Goal: Information Seeking & Learning: Learn about a topic

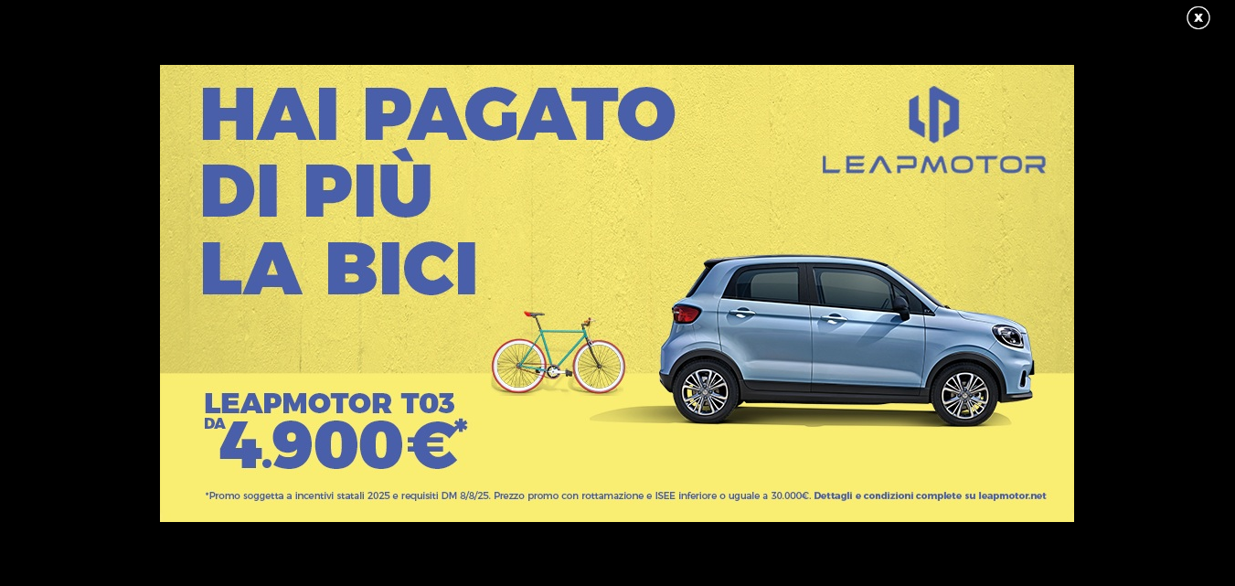
click at [623, 28] on div at bounding box center [617, 293] width 1235 height 586
click at [1188, 24] on link at bounding box center [1208, 18] width 46 height 27
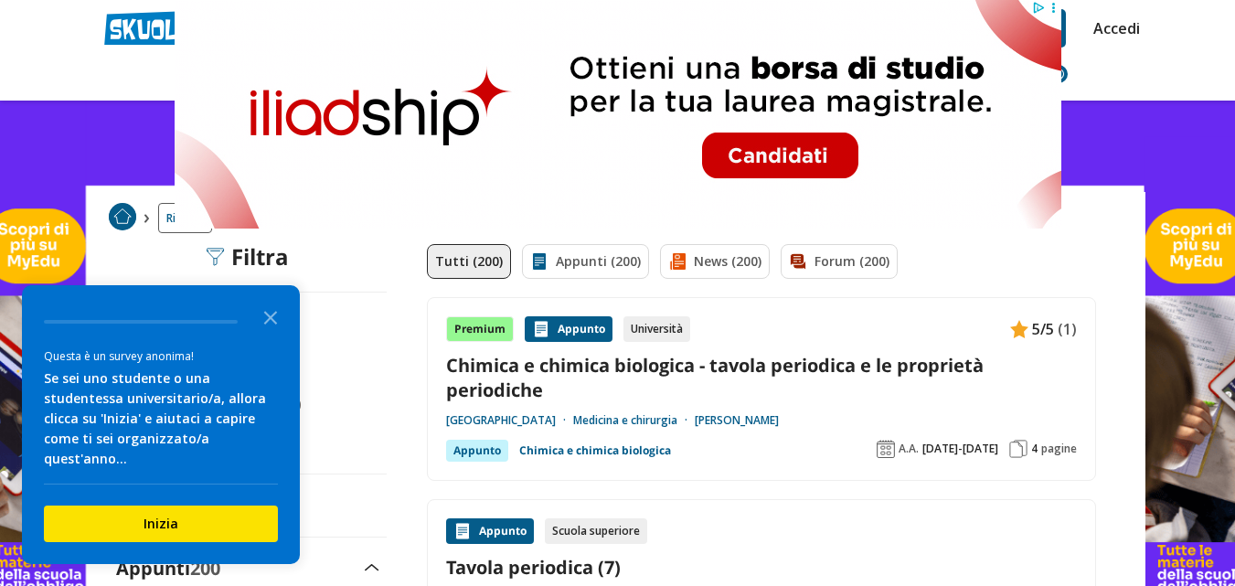
click at [64, 76] on header "tavola periodica di mendelev Trova un tutor esperto su questo argomento Chiedi …" at bounding box center [617, 50] width 1235 height 101
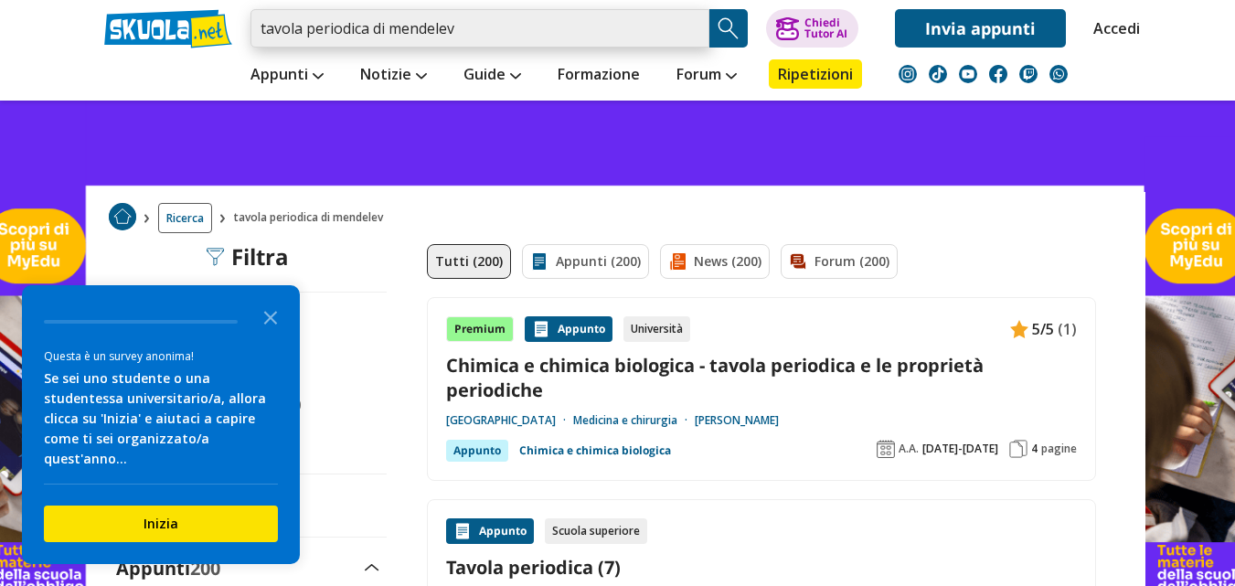
click at [687, 32] on input "tavola periodica di mendelev" at bounding box center [480, 28] width 459 height 38
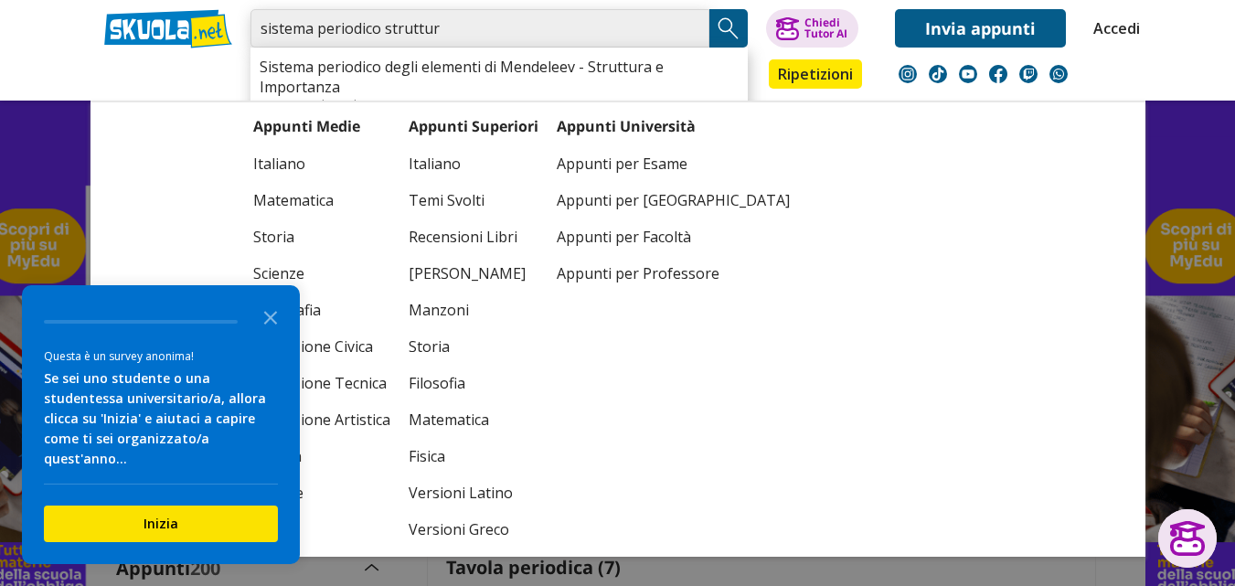
type input "sistema periodico struttur"
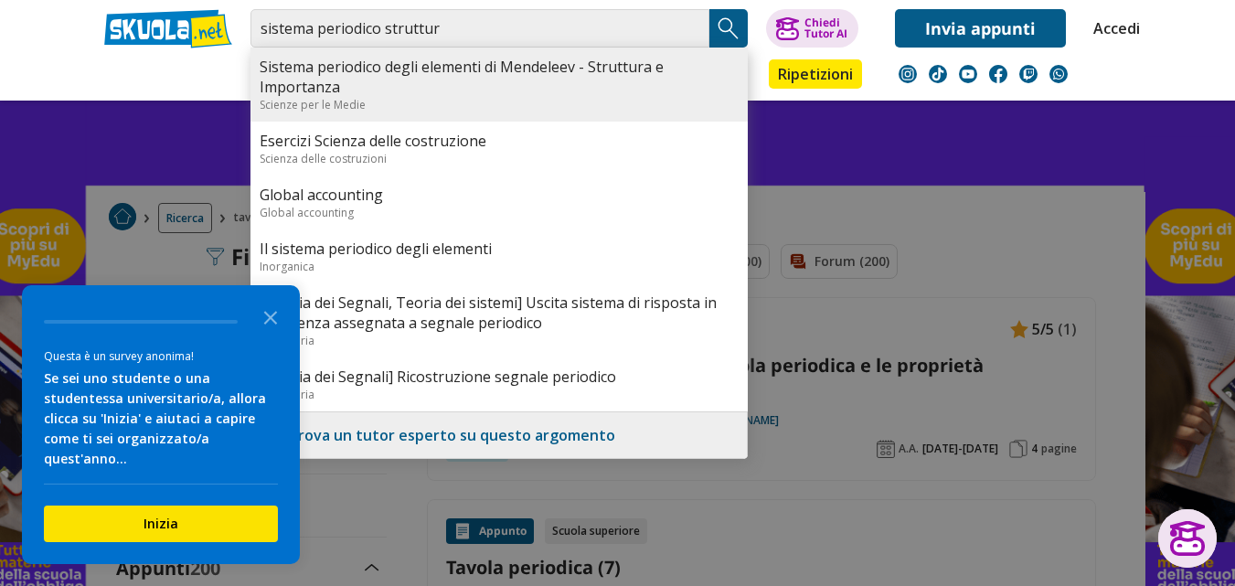
click at [337, 91] on link "Sistema periodico degli elementi di Mendeleev - Struttura e Importanza" at bounding box center [499, 77] width 479 height 40
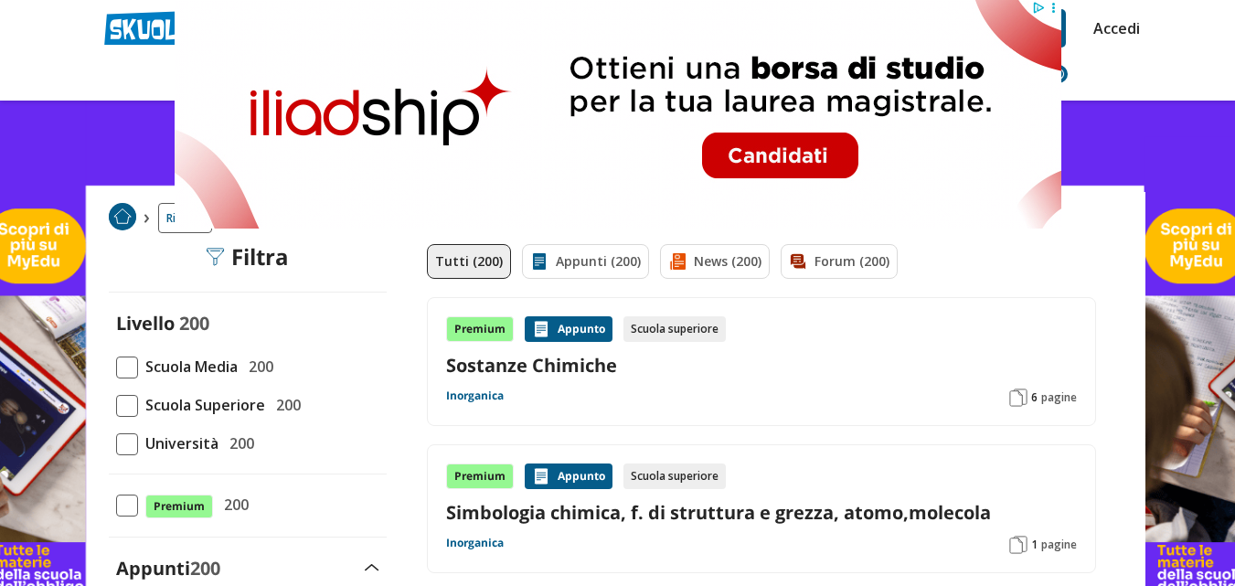
click at [103, 61] on div "Appunti Appunti Medie Italiano Matematica Storia Scienze Geografia Educazione C…" at bounding box center [618, 74] width 1055 height 53
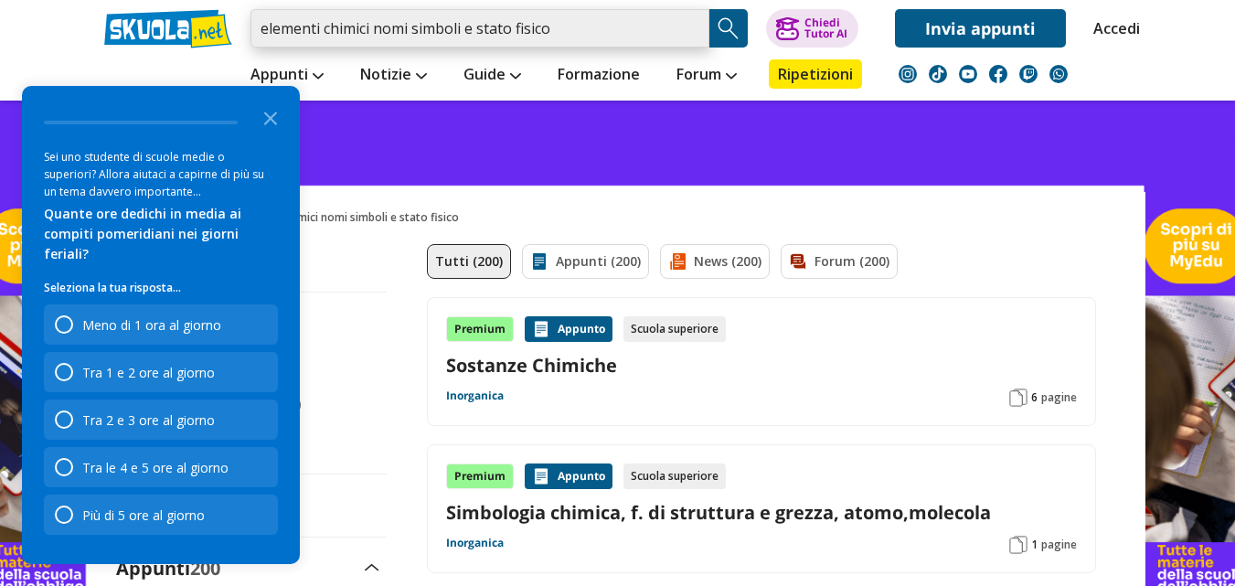
click at [559, 25] on input "elementi chimici nomi simboli e stato fisico" at bounding box center [480, 28] width 459 height 38
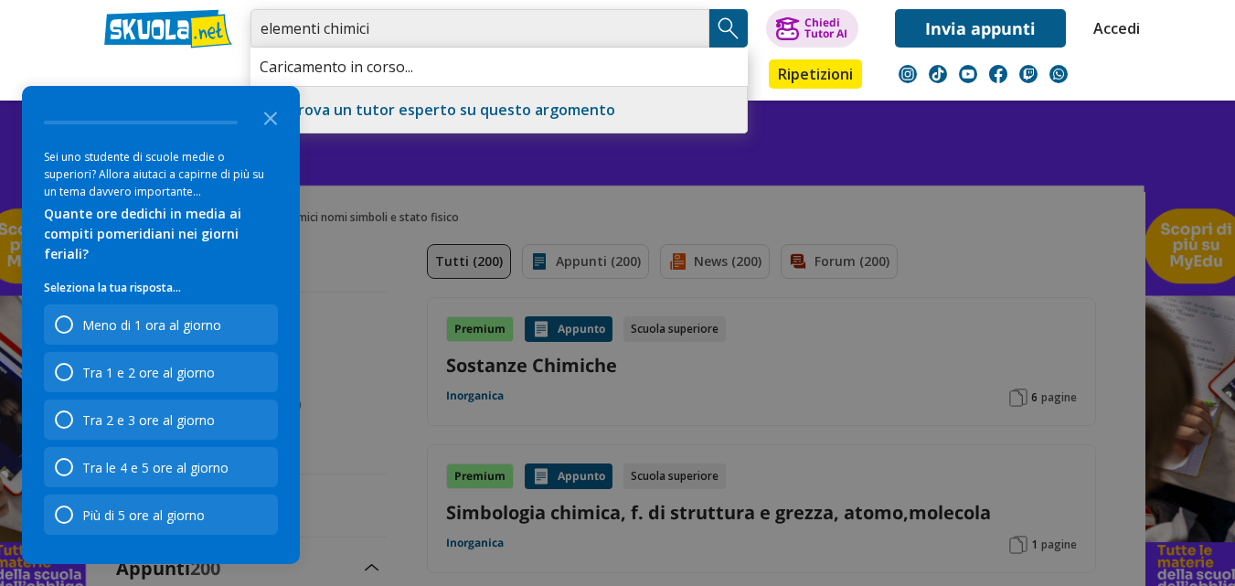
type input "elementi chimici"
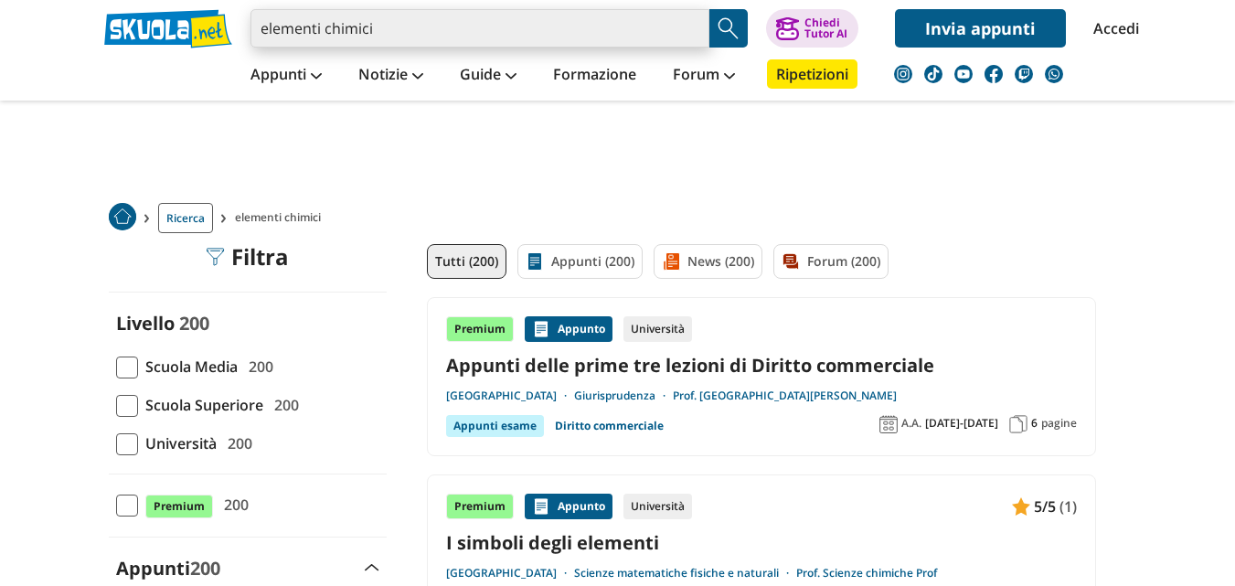
click at [386, 35] on input "elementi chimici" at bounding box center [480, 28] width 459 height 38
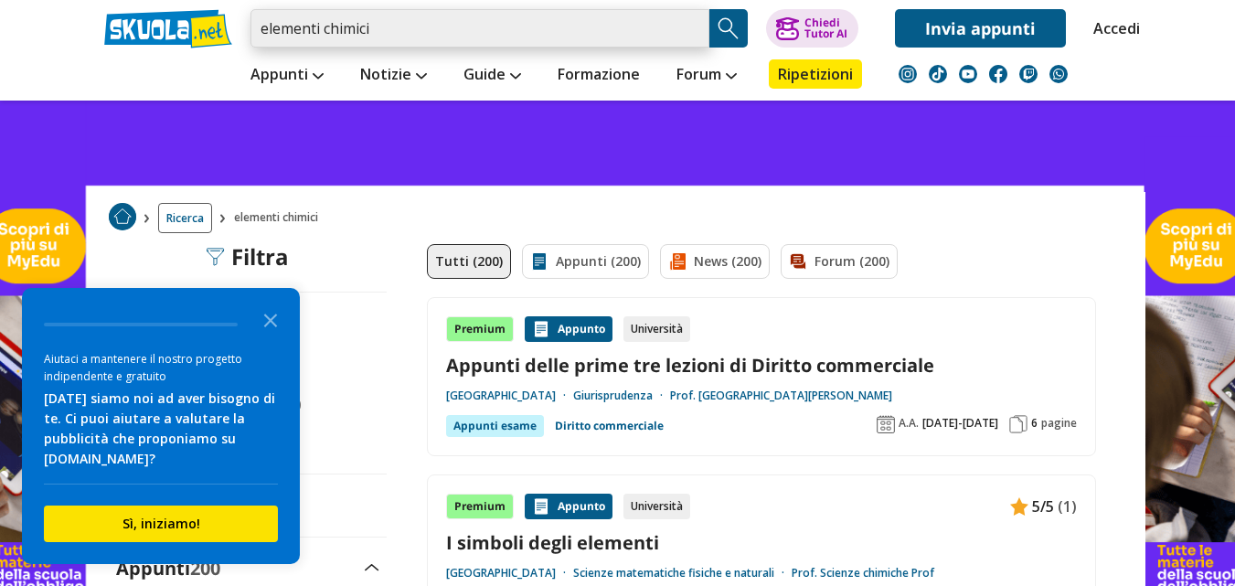
click at [390, 38] on input "elementi chimici" at bounding box center [480, 28] width 459 height 38
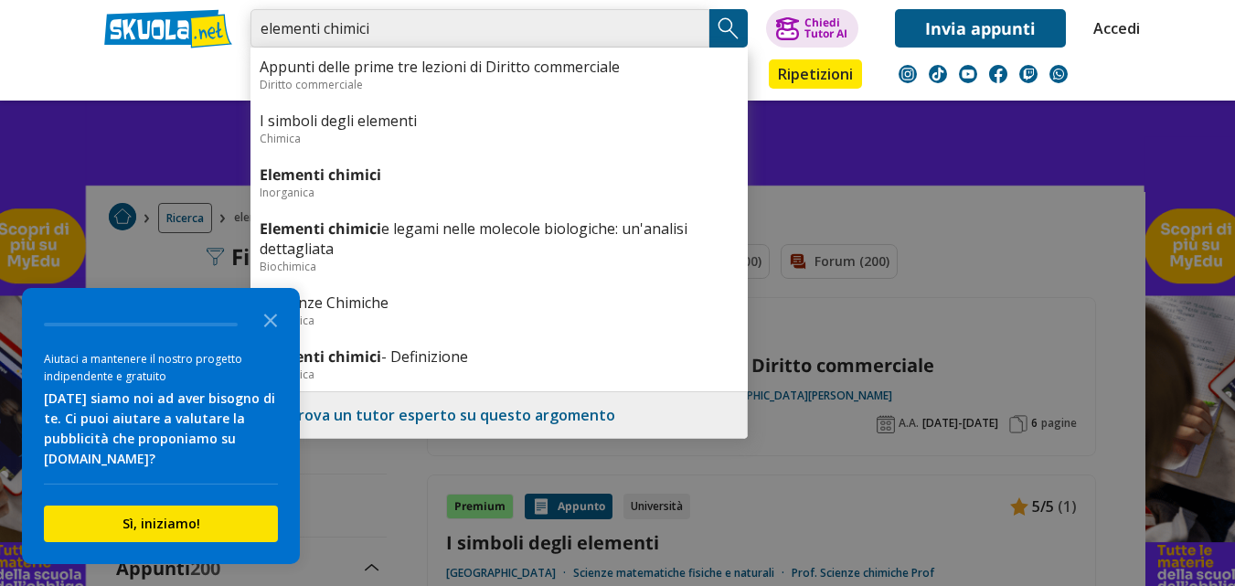
click at [394, 39] on input "elementi chimici" at bounding box center [480, 28] width 459 height 38
click at [273, 326] on icon "Close the survey" at bounding box center [270, 319] width 37 height 37
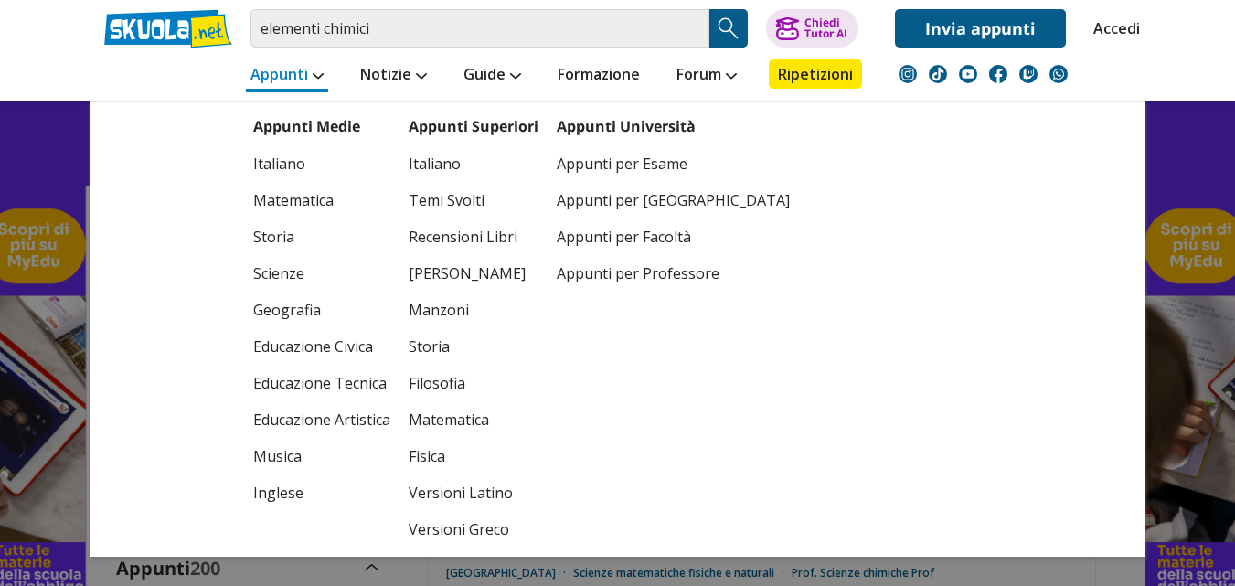
click at [283, 72] on link "Appunti" at bounding box center [287, 75] width 82 height 33
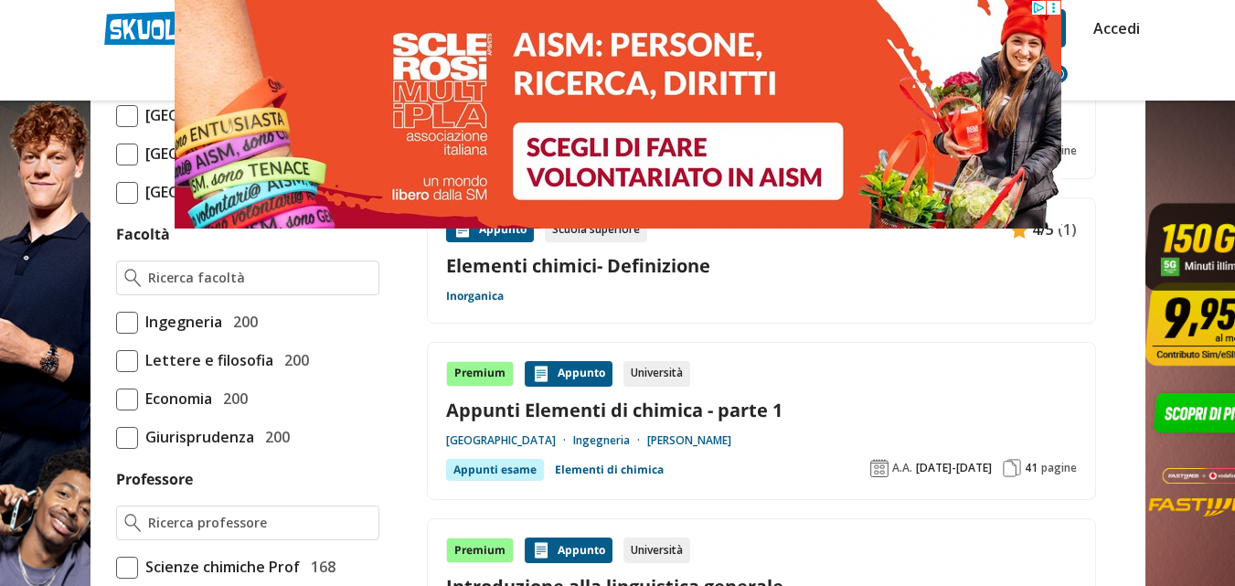
scroll to position [731, 0]
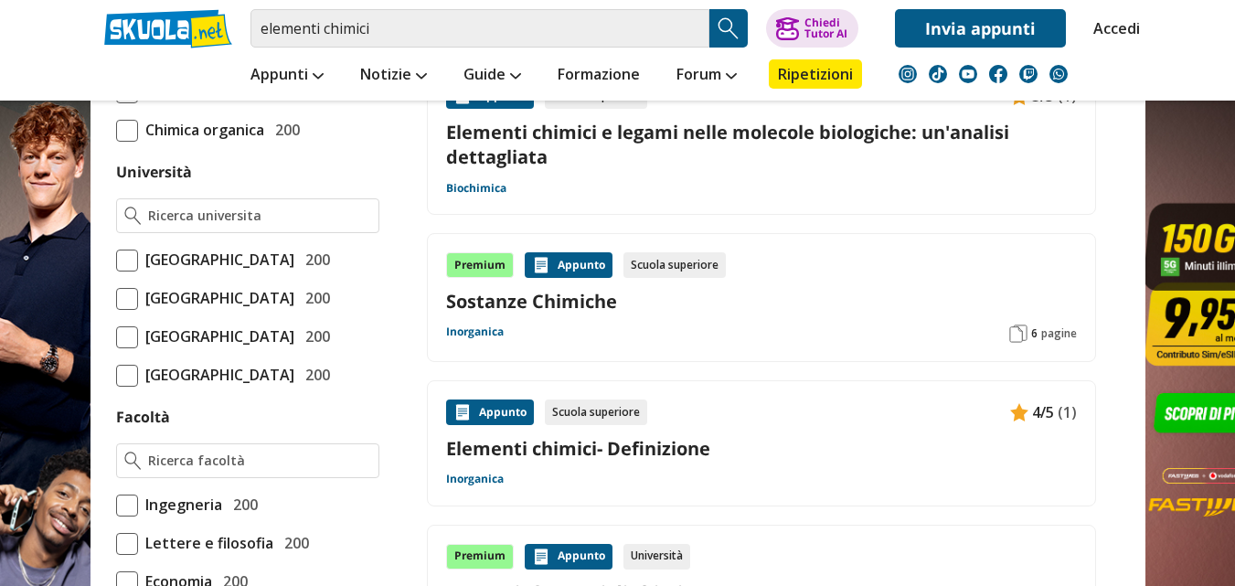
click at [533, 452] on link "Elementi chimici- Definizione" at bounding box center [761, 448] width 631 height 25
